Goal: Task Accomplishment & Management: Manage account settings

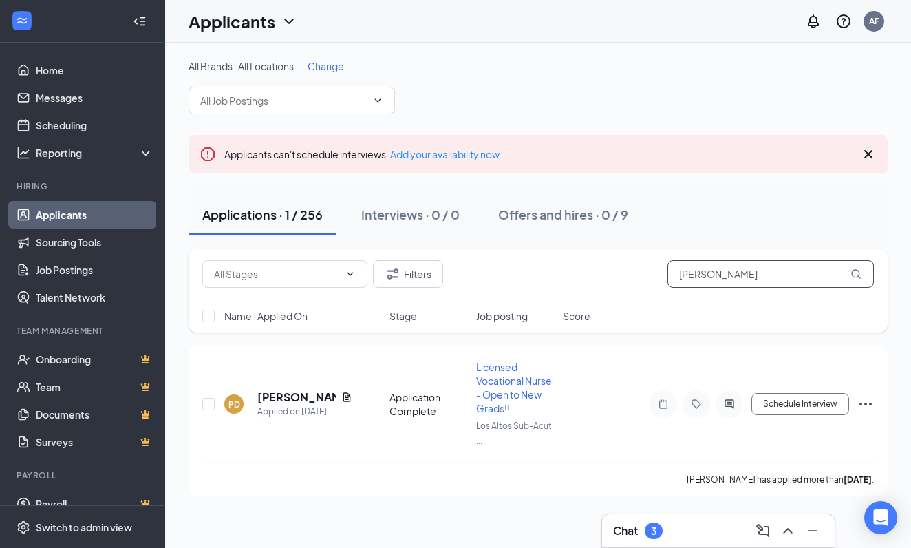
click at [735, 287] on input "[PERSON_NAME]" at bounding box center [771, 274] width 206 height 28
type input "p"
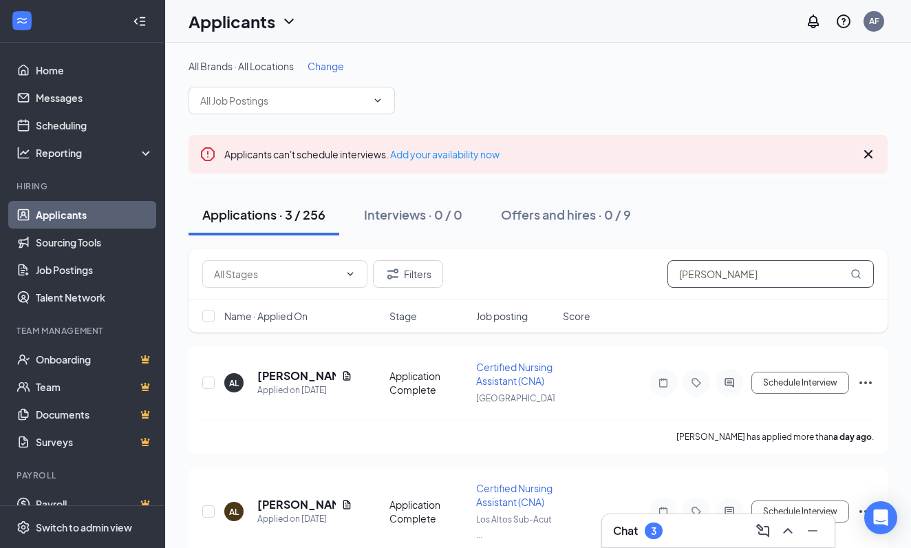
type input "[PERSON_NAME]"
drag, startPoint x: 735, startPoint y: 287, endPoint x: 322, endPoint y: 374, distance: 422.1
click at [322, 374] on div "[PERSON_NAME]" at bounding box center [304, 375] width 95 height 15
click at [341, 372] on icon "Document" at bounding box center [346, 375] width 11 height 11
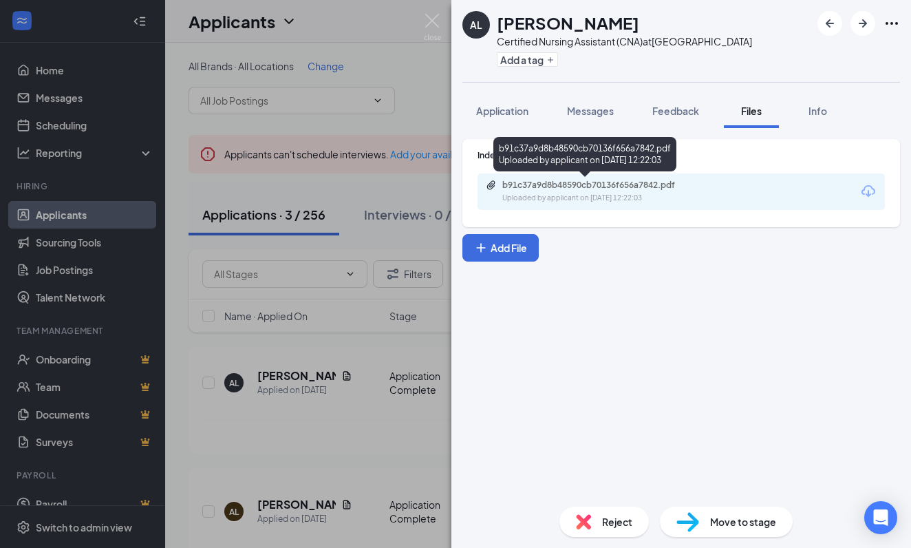
click at [640, 171] on div "b91c37a9d8b48590cb70136f656a7842.pdf Uploaded by applicant on [DATE] 12:22:03" at bounding box center [584, 157] width 183 height 40
click at [621, 181] on div "b91c37a9d8b48590cb70136f656a7842.pdf" at bounding box center [598, 185] width 193 height 11
